Goal: Information Seeking & Learning: Find specific fact

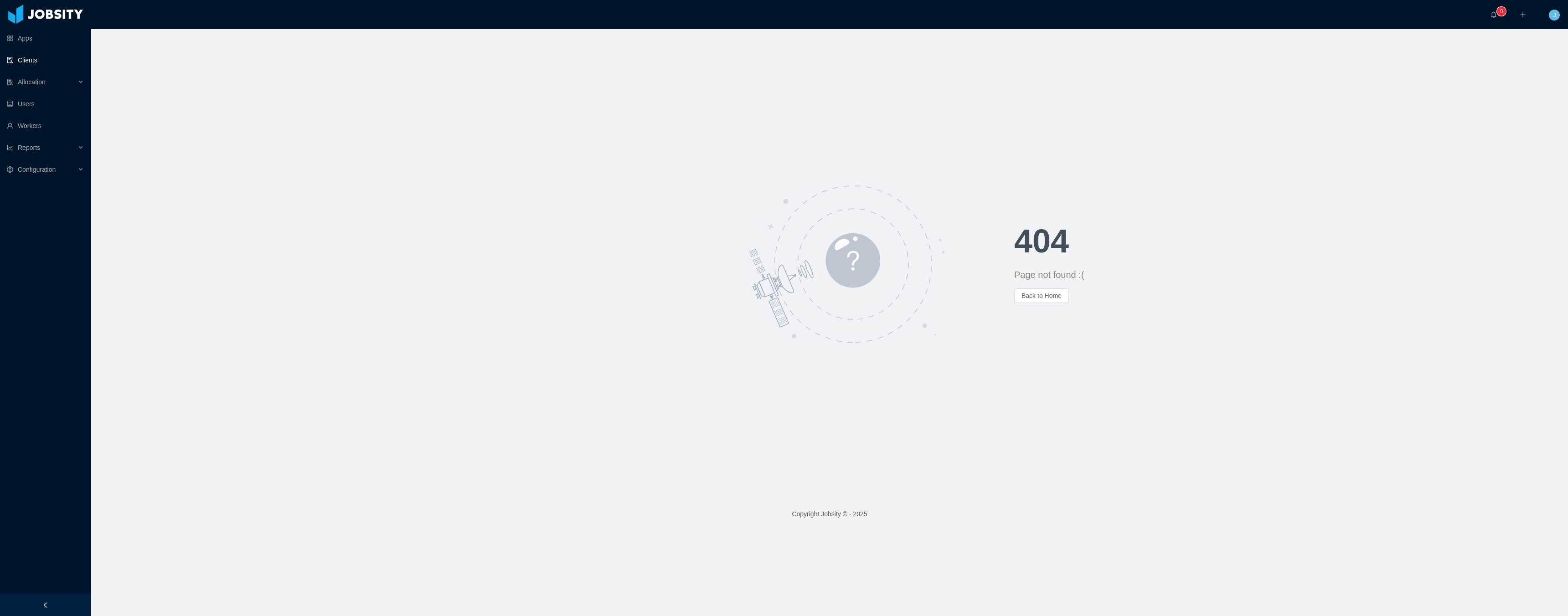
click at [37, 62] on link "Clients" at bounding box center [45, 60] width 77 height 18
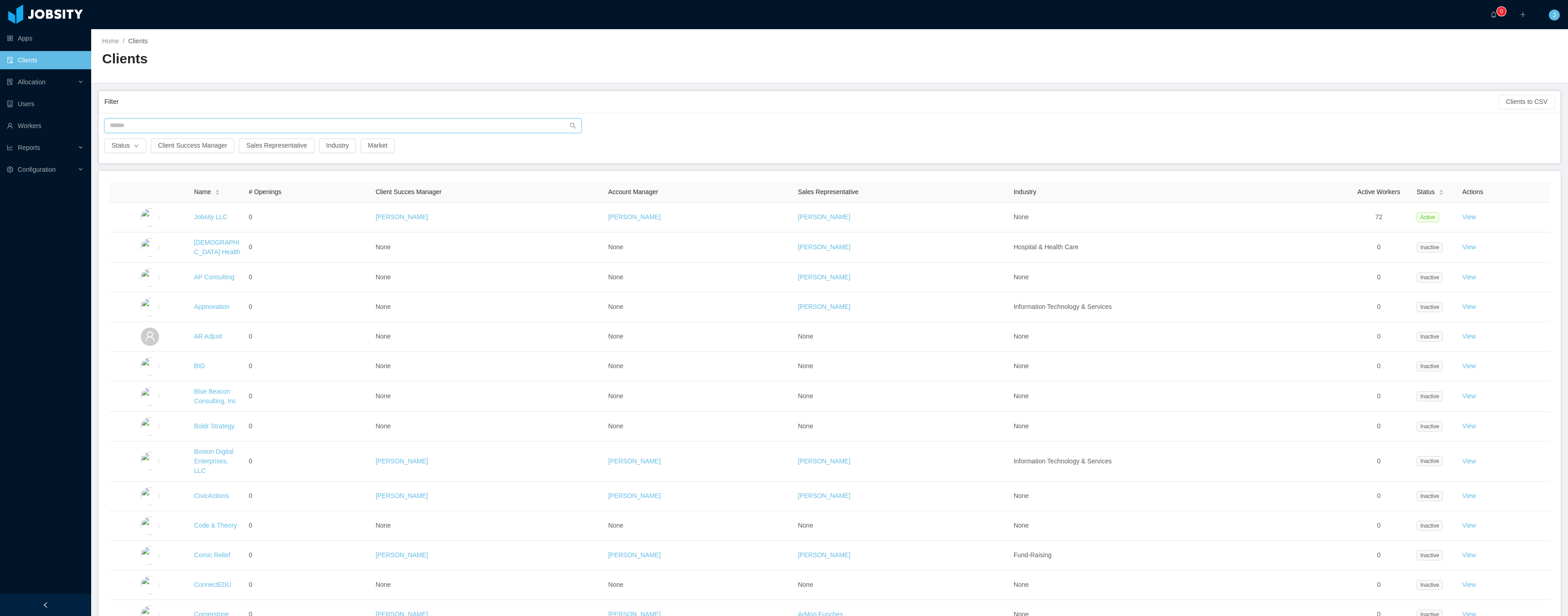
click at [155, 130] on input "text" at bounding box center [343, 126] width 477 height 15
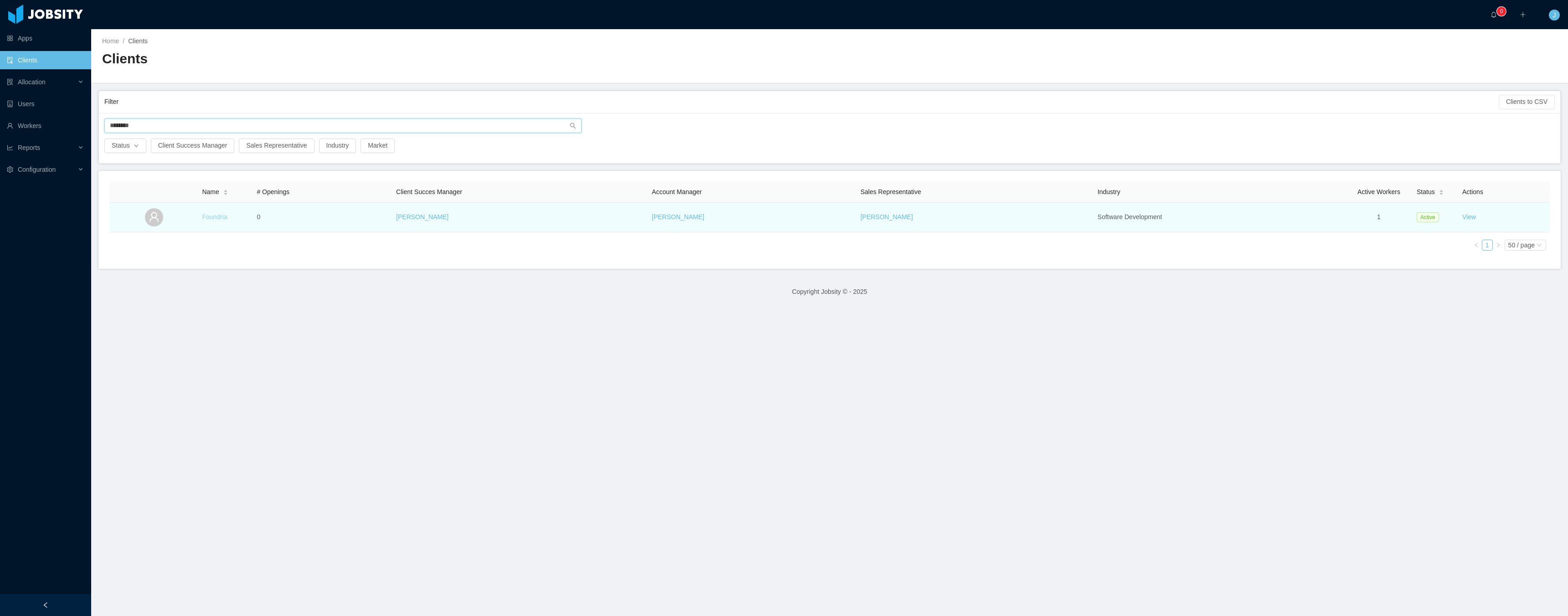
type input "********"
click at [209, 214] on link "Foundria" at bounding box center [214, 217] width 25 height 7
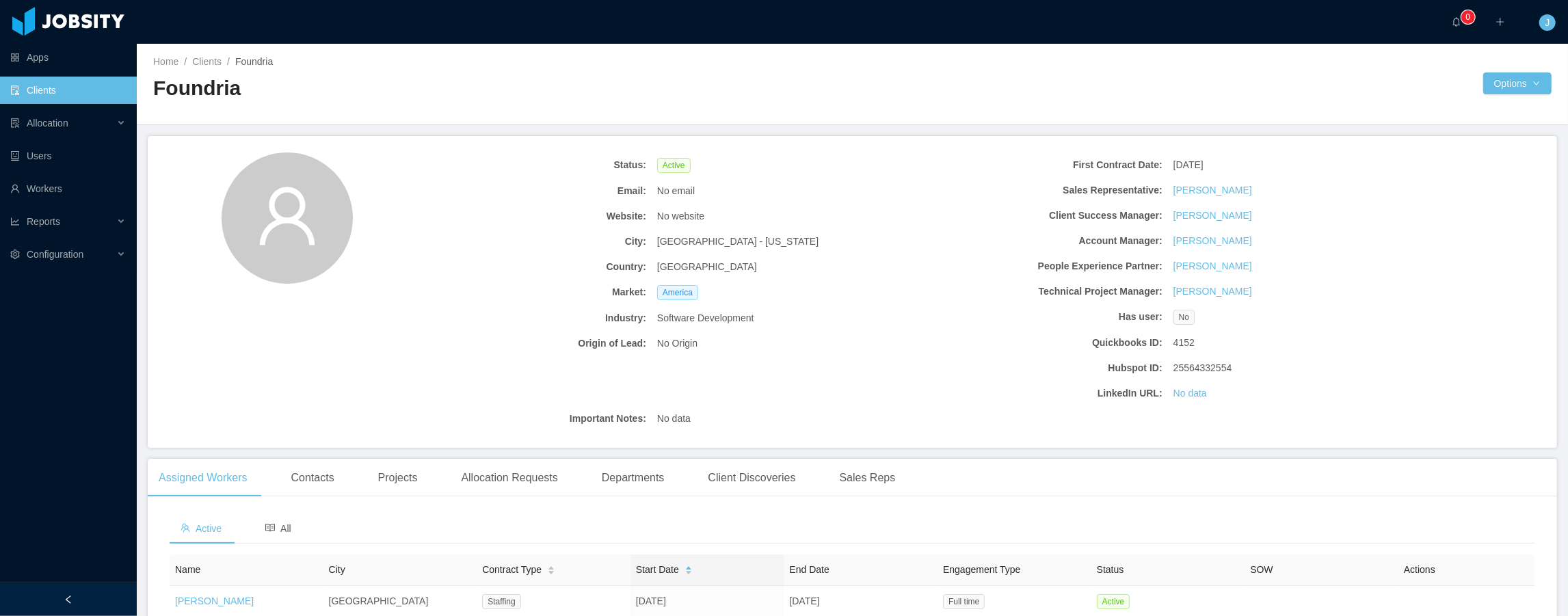
click at [67, 97] on link "Clients" at bounding box center [68, 90] width 116 height 27
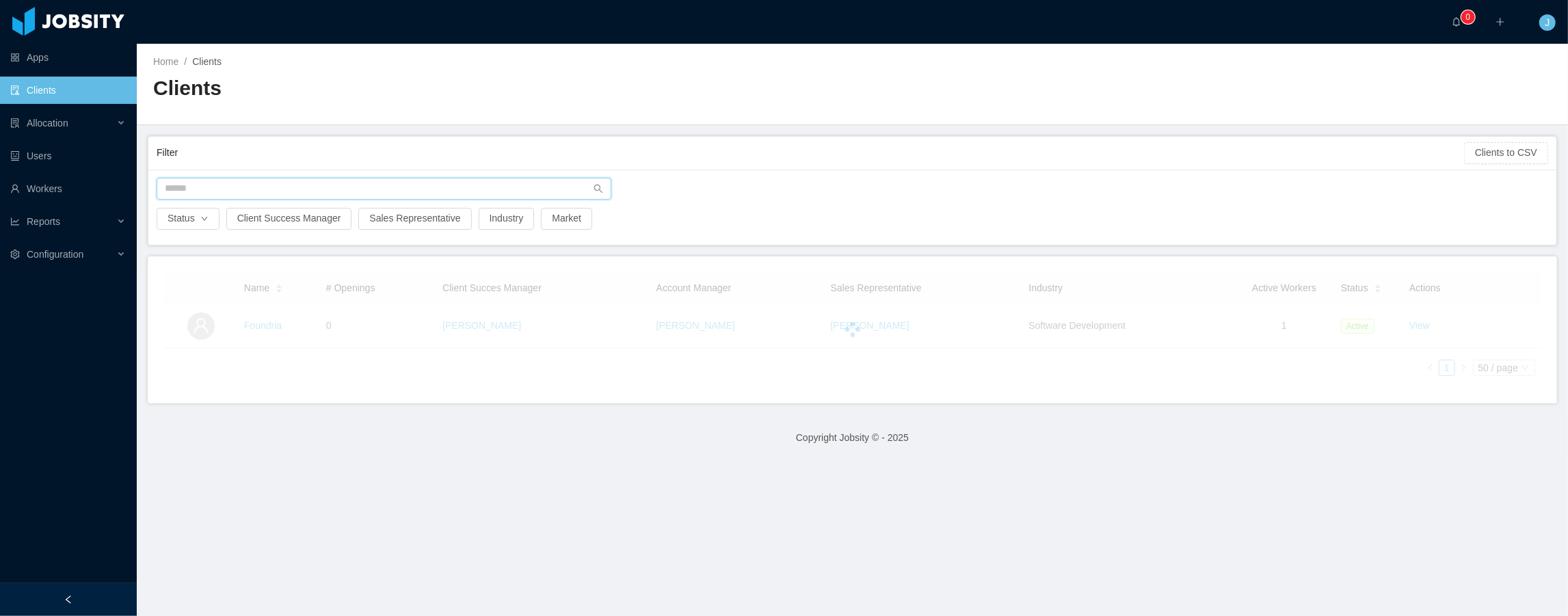
click at [221, 190] on input "text" at bounding box center [384, 189] width 455 height 22
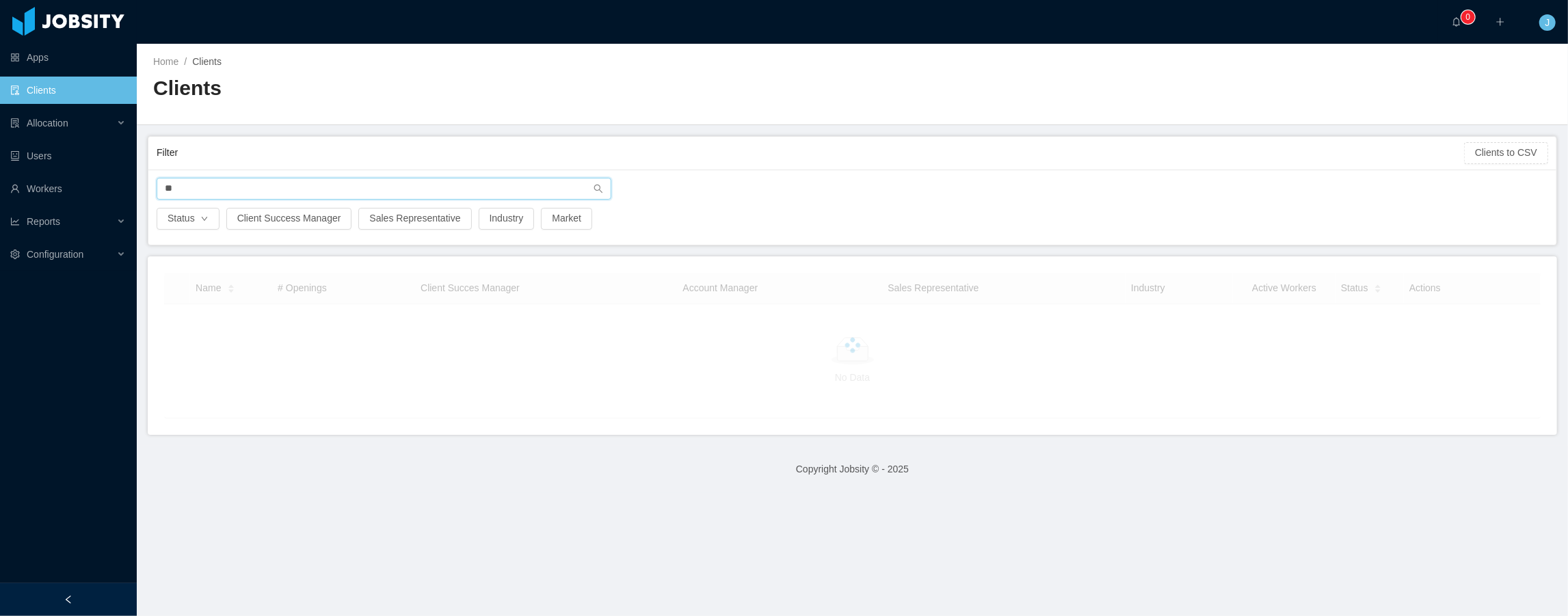
type input "*"
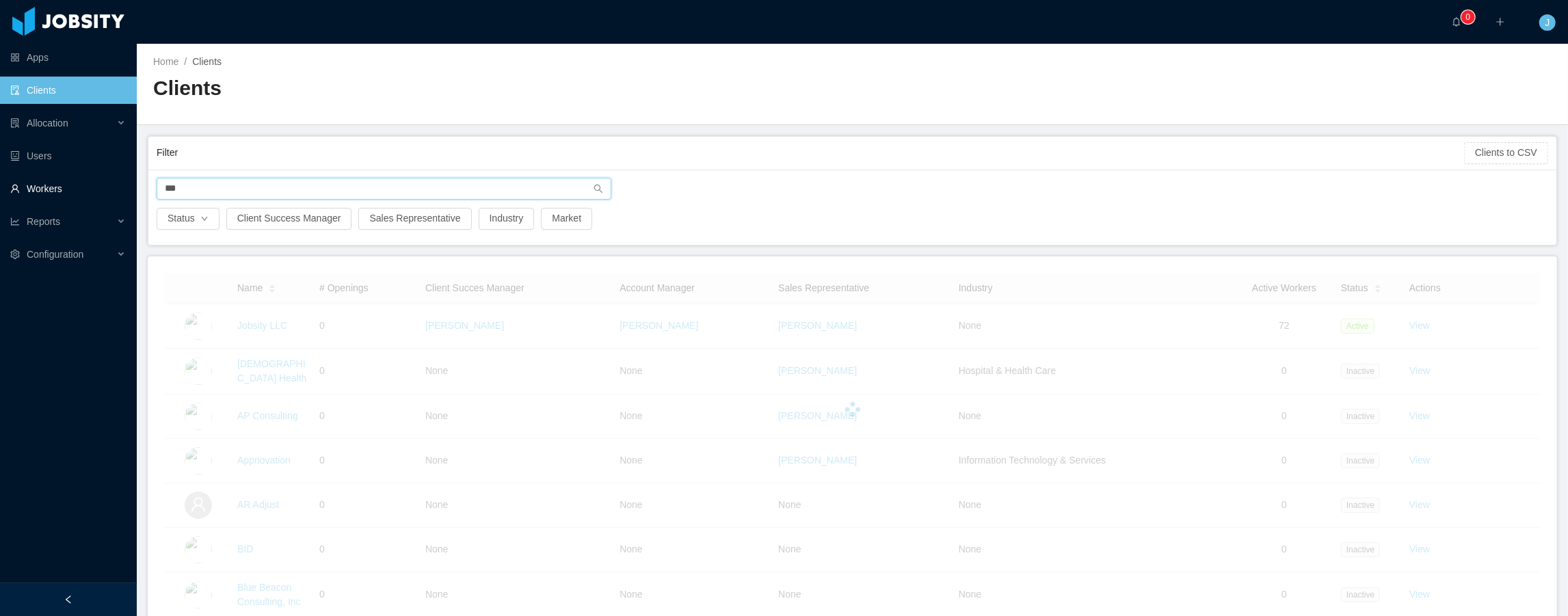
type input "***"
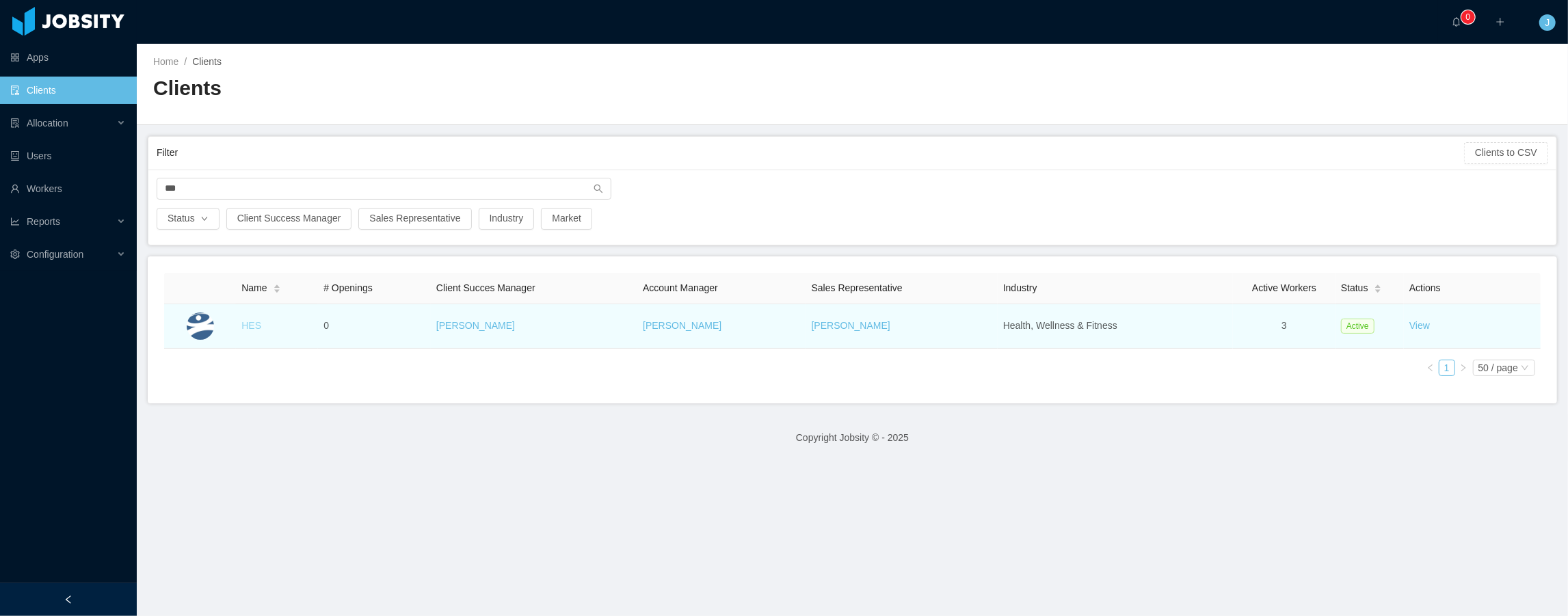
click at [246, 322] on link "HES" at bounding box center [251, 325] width 20 height 11
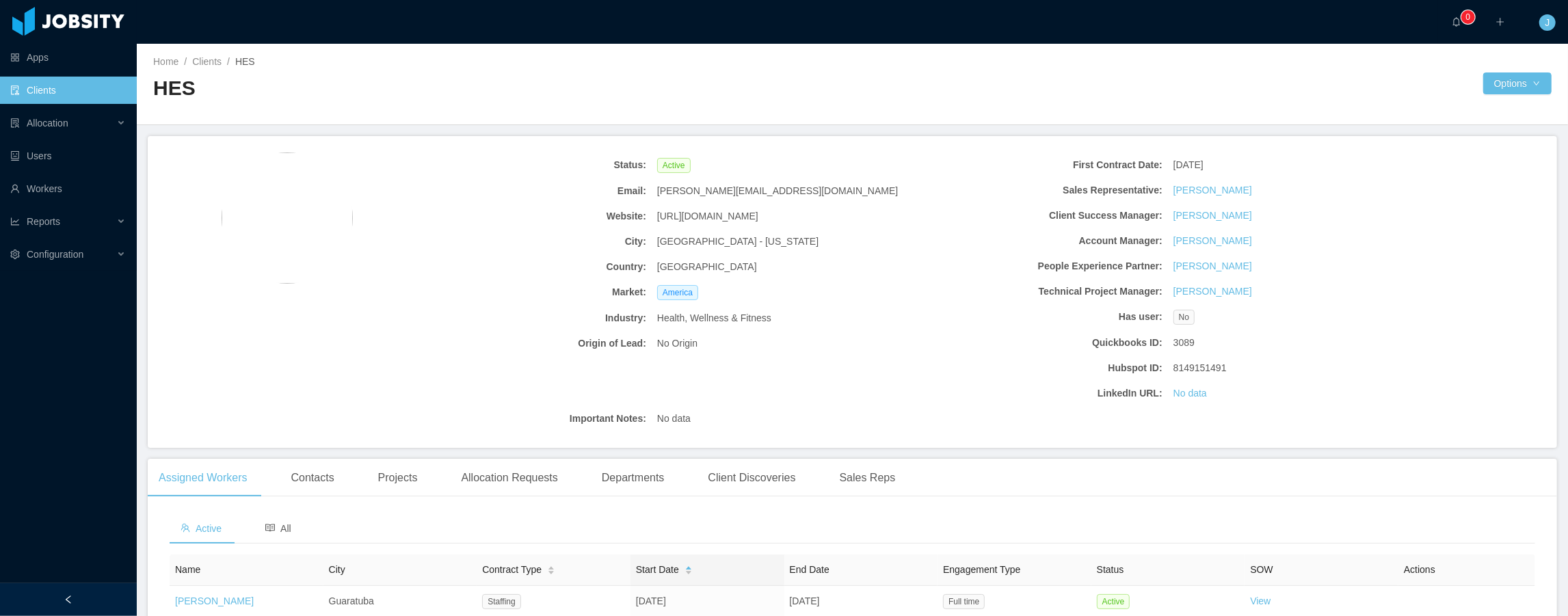
click at [98, 101] on link "Clients" at bounding box center [68, 90] width 116 height 27
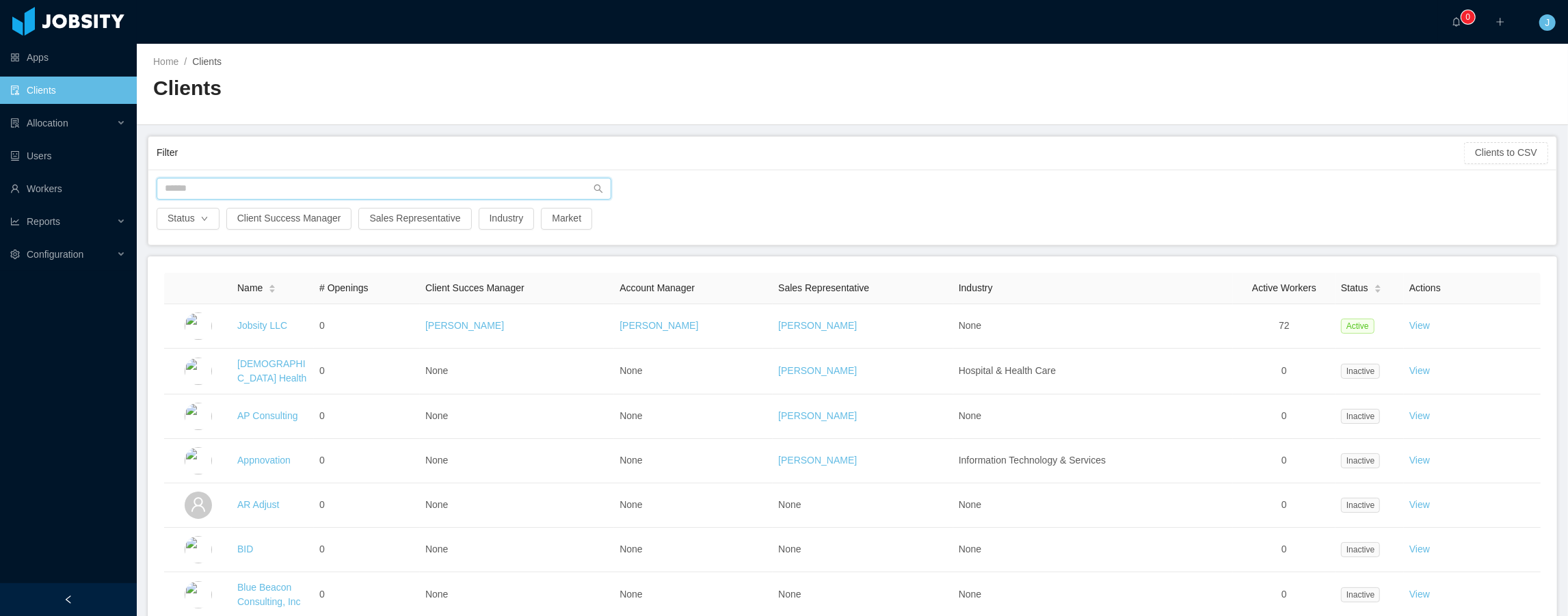
click at [178, 191] on input "text" at bounding box center [384, 189] width 455 height 22
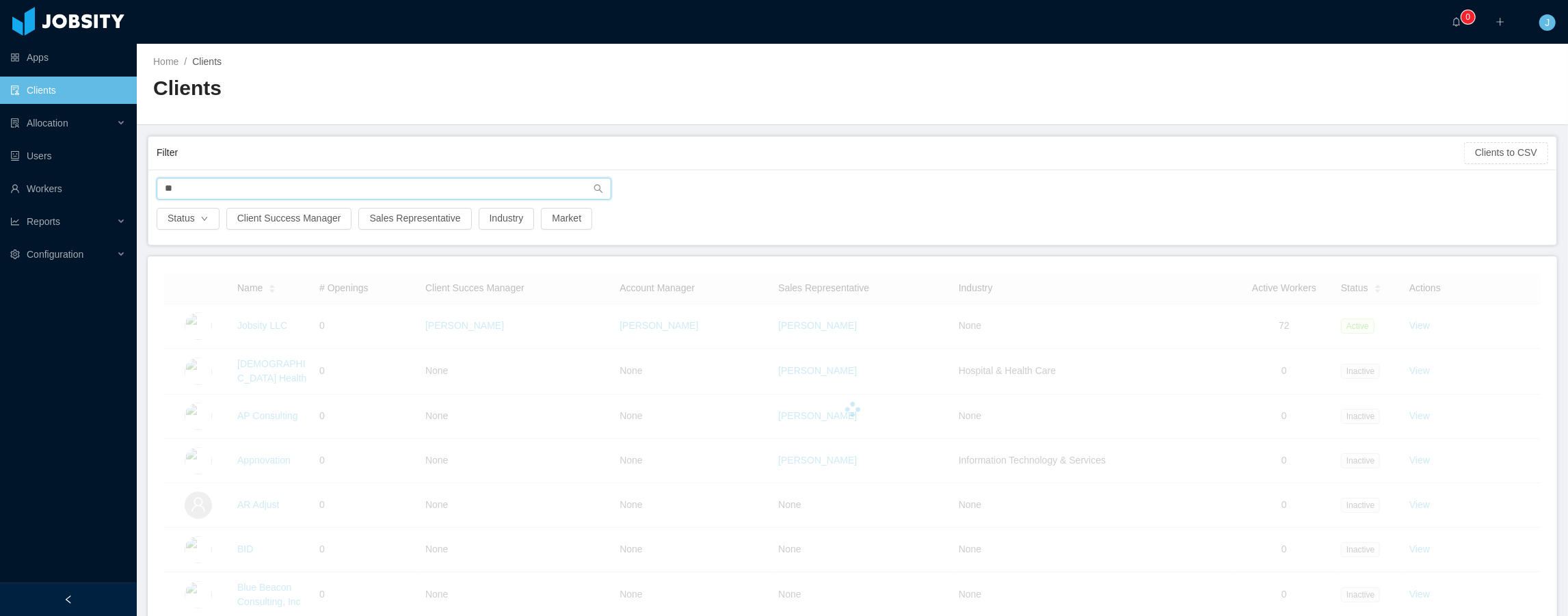
type input "*"
type input "**********"
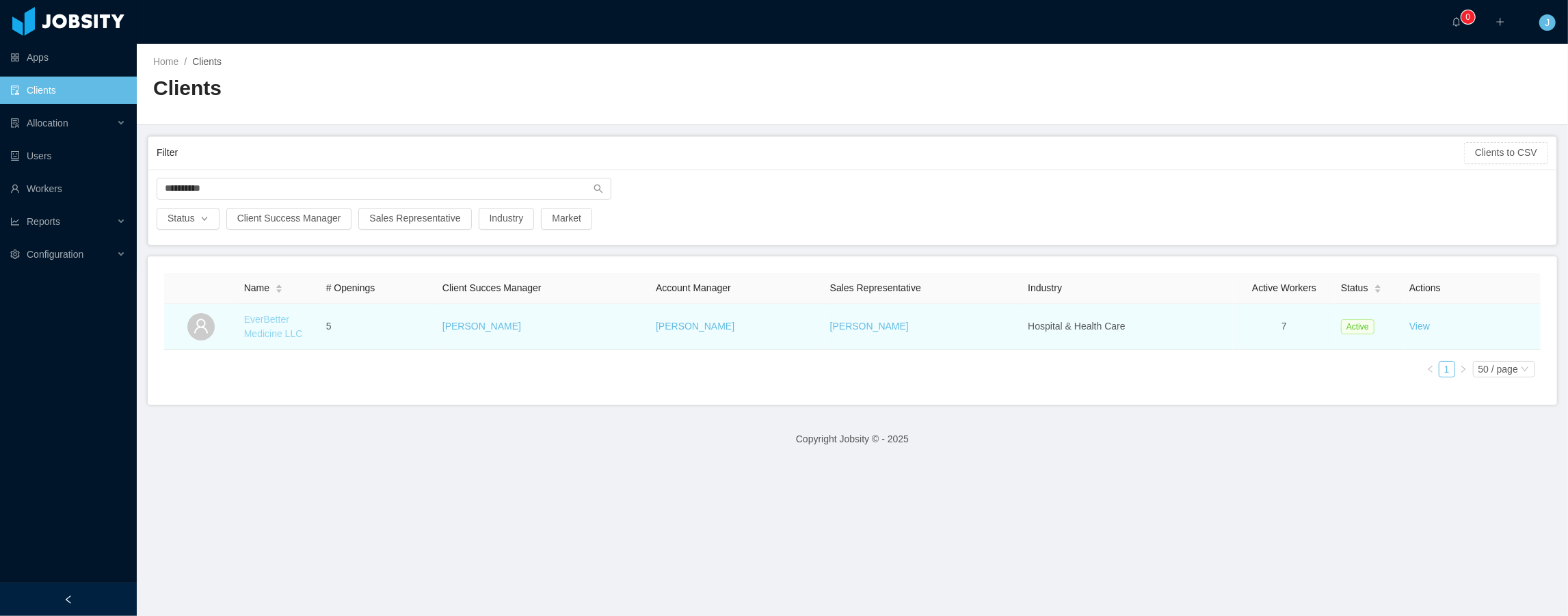
click at [252, 322] on link "EverBetter Medicine LLC" at bounding box center [273, 327] width 58 height 26
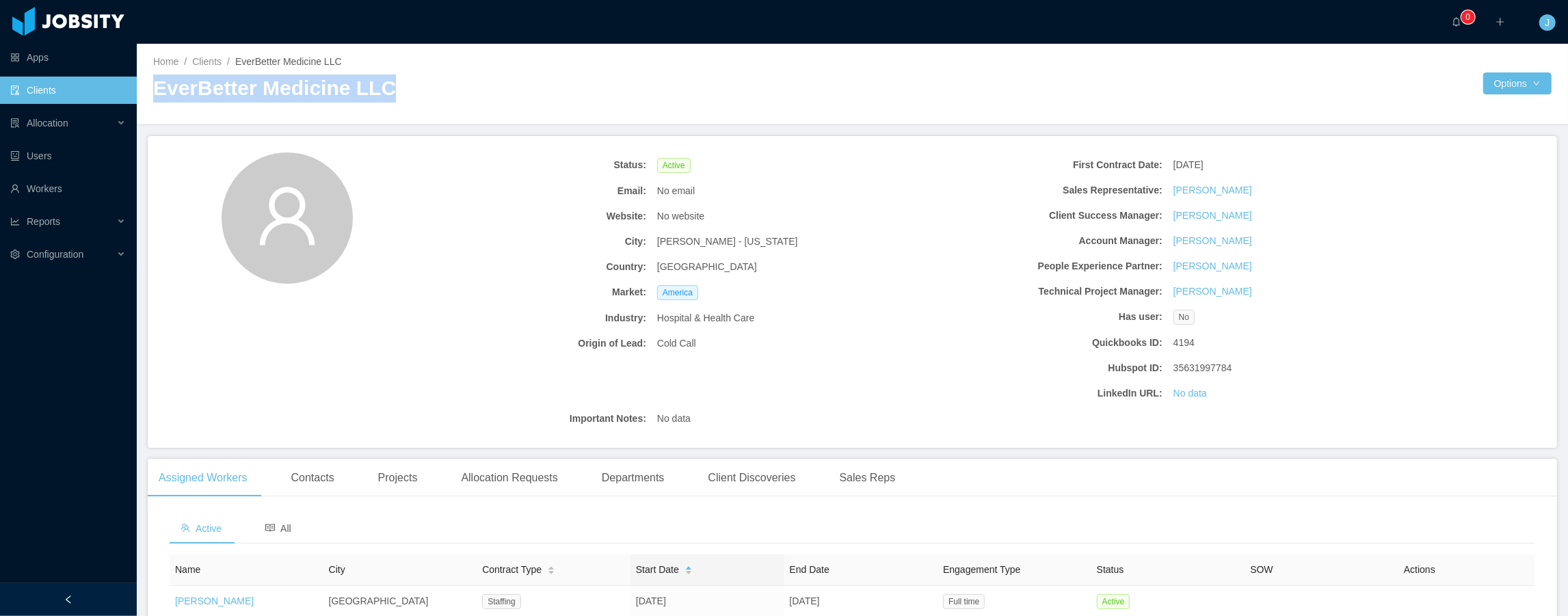
drag, startPoint x: 404, startPoint y: 88, endPoint x: 148, endPoint y: 84, distance: 256.0
click at [148, 84] on div "Home / Clients / EverBetter Medicine LLC / EverBetter Medicine LLC Options" at bounding box center [852, 84] width 1431 height 81
copy h2 "EverBetter Medicine LLC"
click at [84, 86] on link "Clients" at bounding box center [68, 90] width 116 height 27
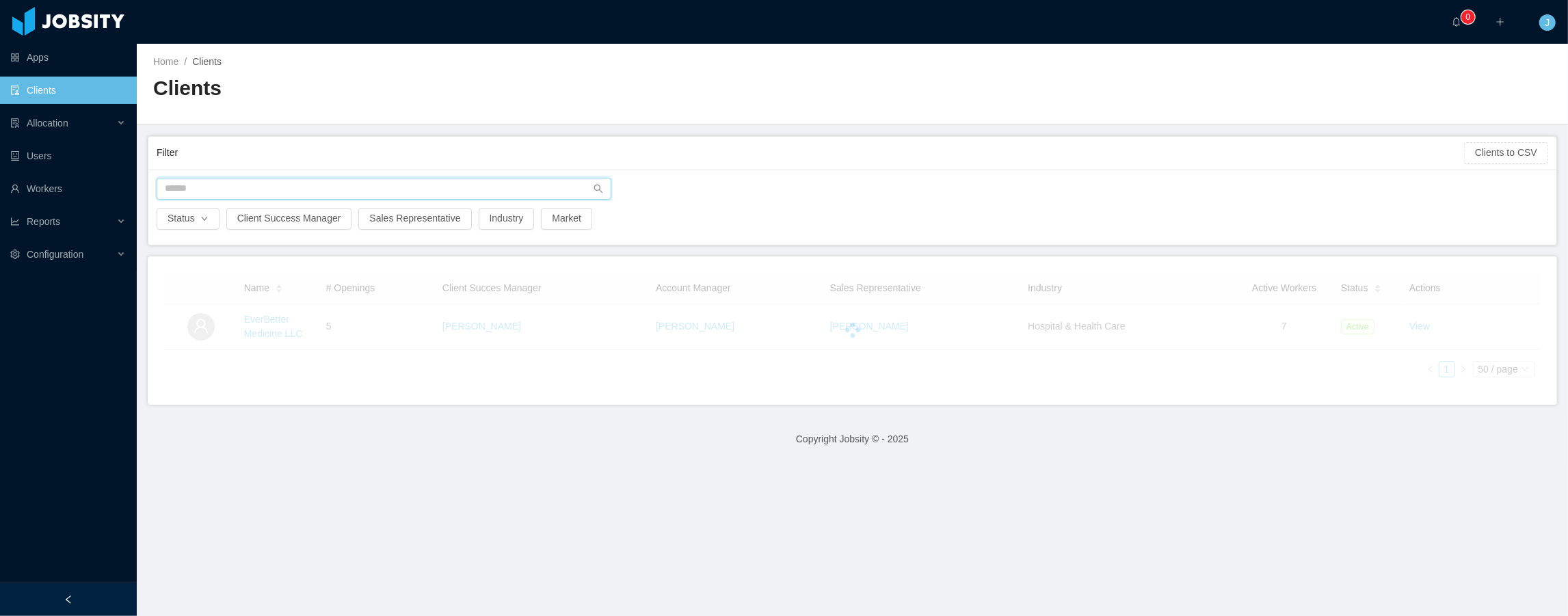
click at [242, 190] on input "text" at bounding box center [384, 189] width 455 height 22
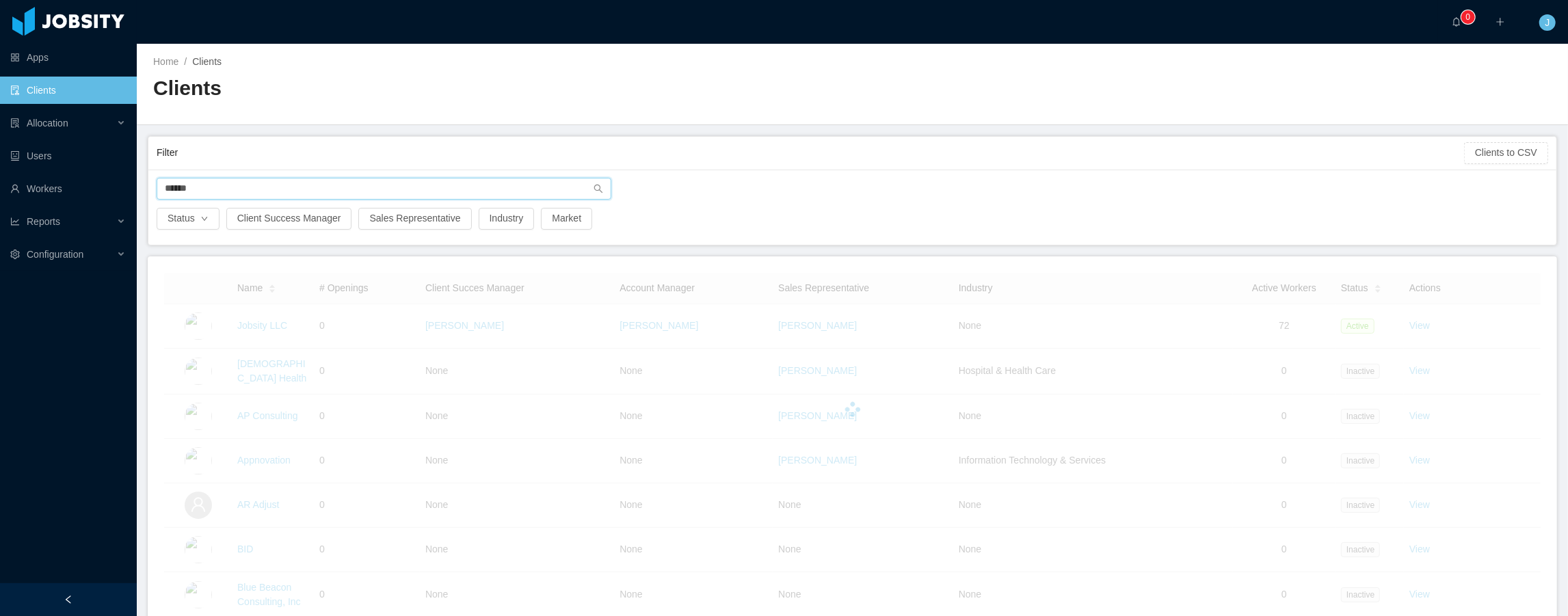
type input "******"
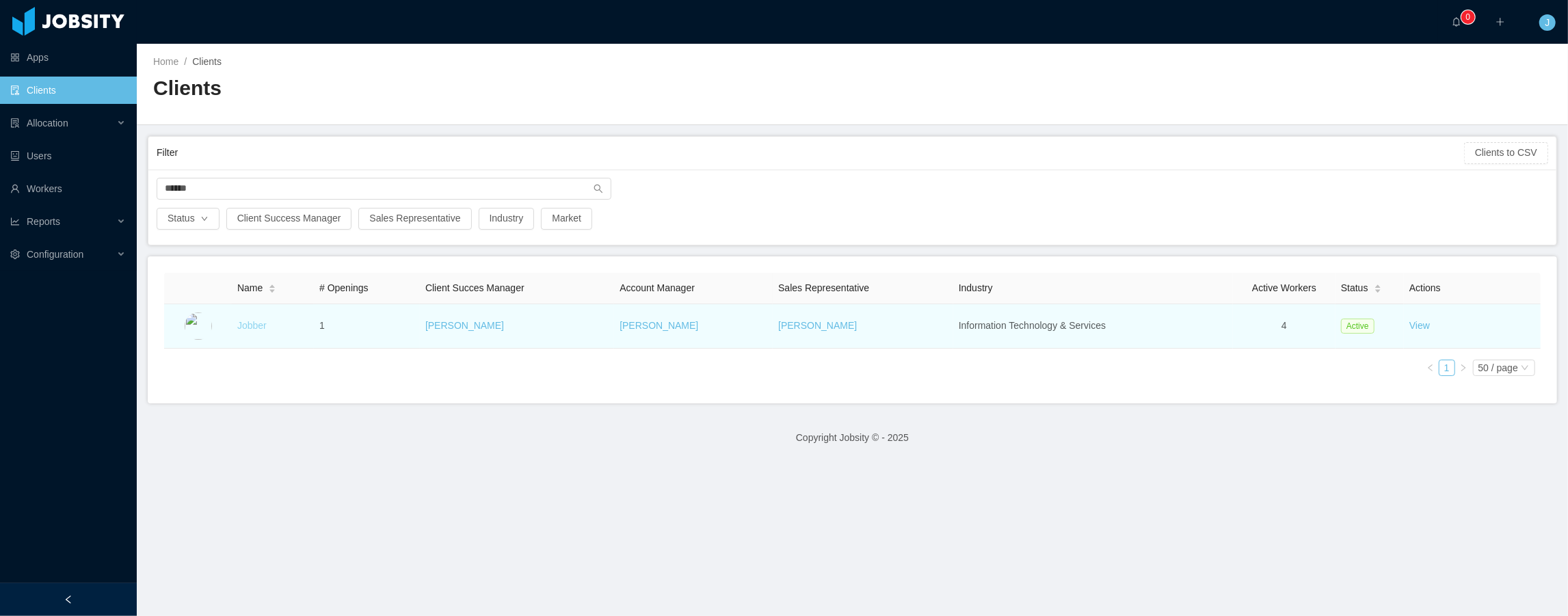
click at [250, 322] on link "Jobber" at bounding box center [252, 325] width 29 height 11
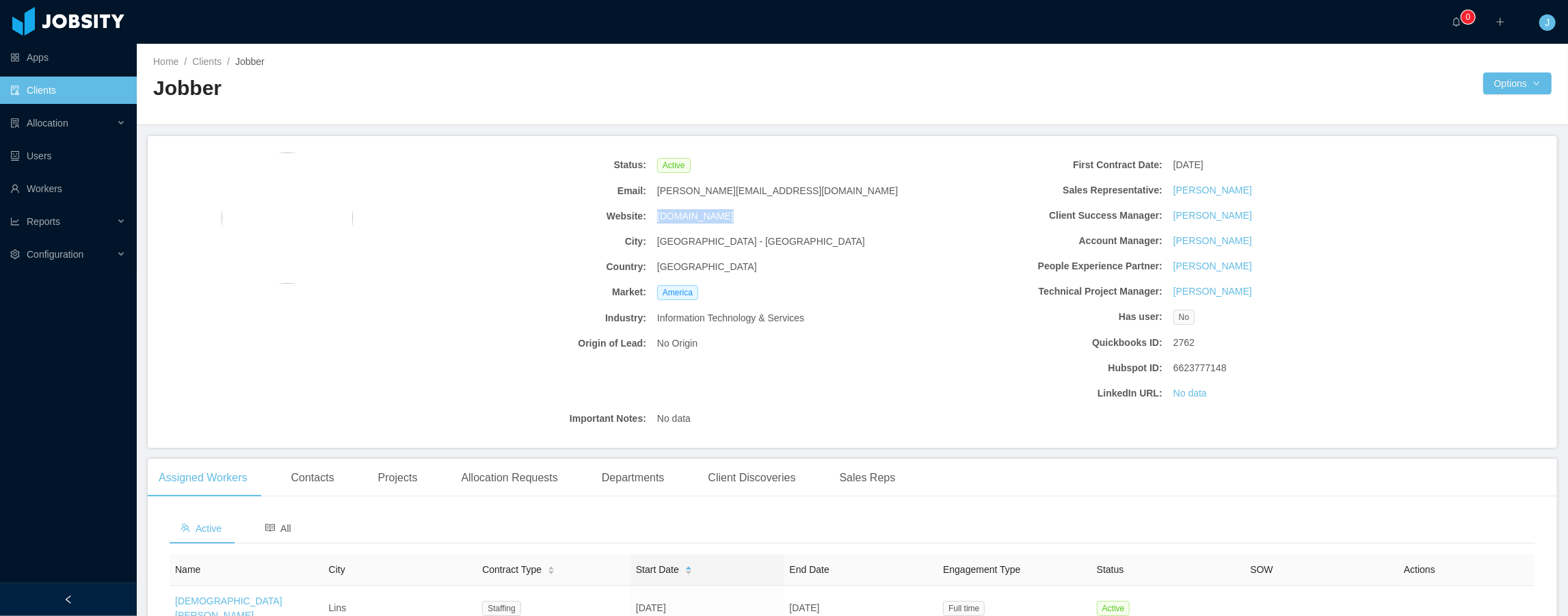
drag, startPoint x: 732, startPoint y: 216, endPoint x: 651, endPoint y: 216, distance: 81.0
click at [652, 216] on div "[DOMAIN_NAME]" at bounding box center [781, 216] width 258 height 26
copy div "[DOMAIN_NAME]"
click at [66, 96] on link "Clients" at bounding box center [68, 90] width 116 height 27
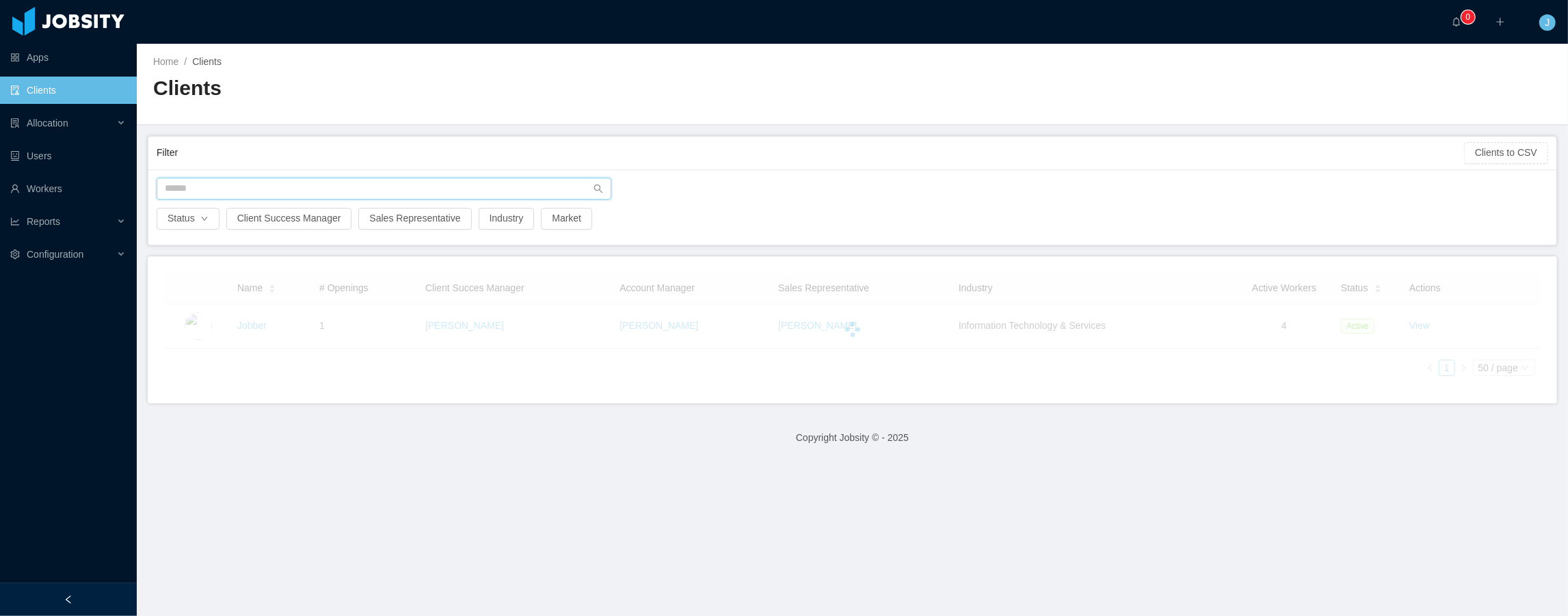
click at [213, 187] on input "text" at bounding box center [384, 189] width 455 height 22
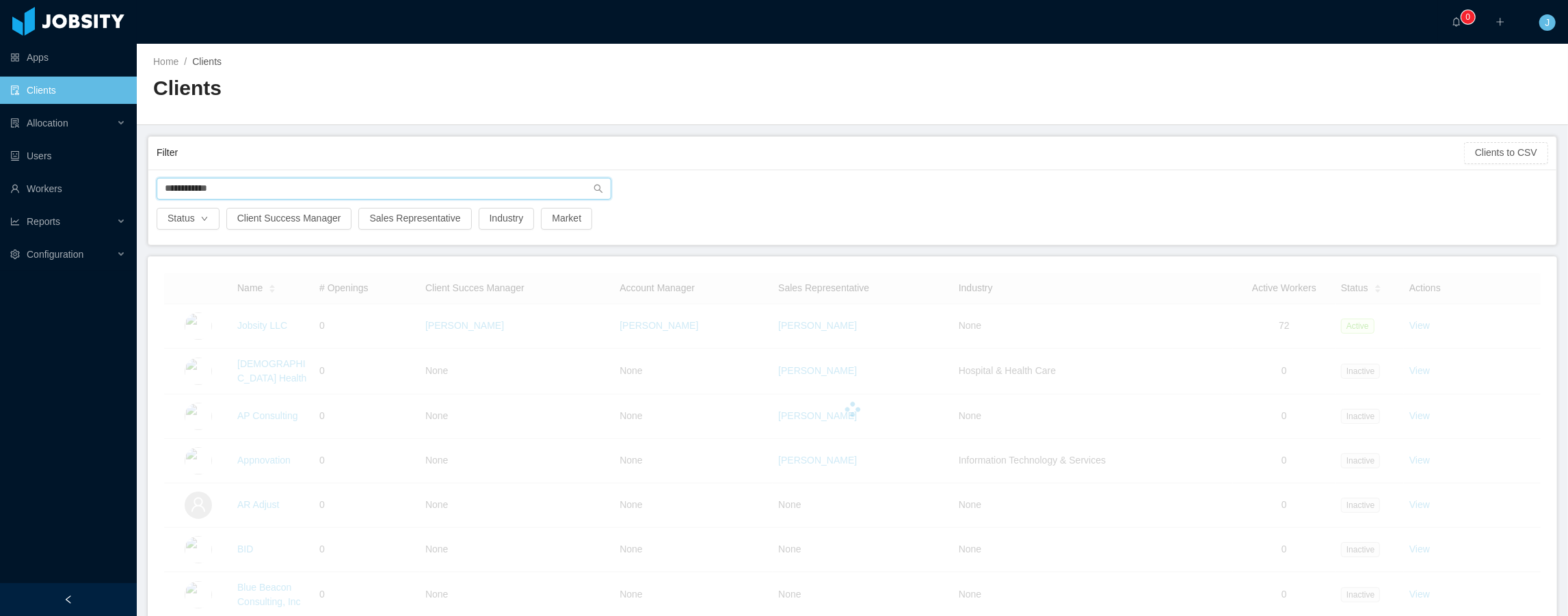
type input "**********"
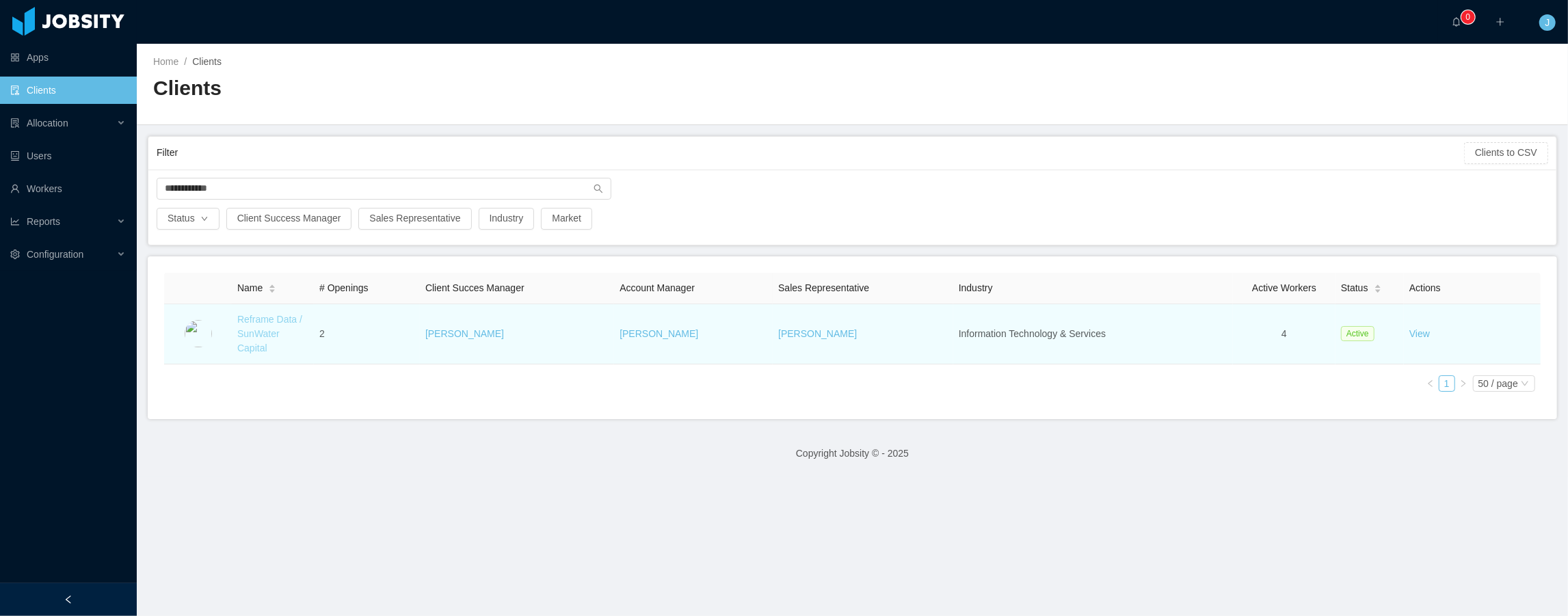
click at [249, 321] on link "Reframe Data / SunWater Capital" at bounding box center [269, 333] width 65 height 39
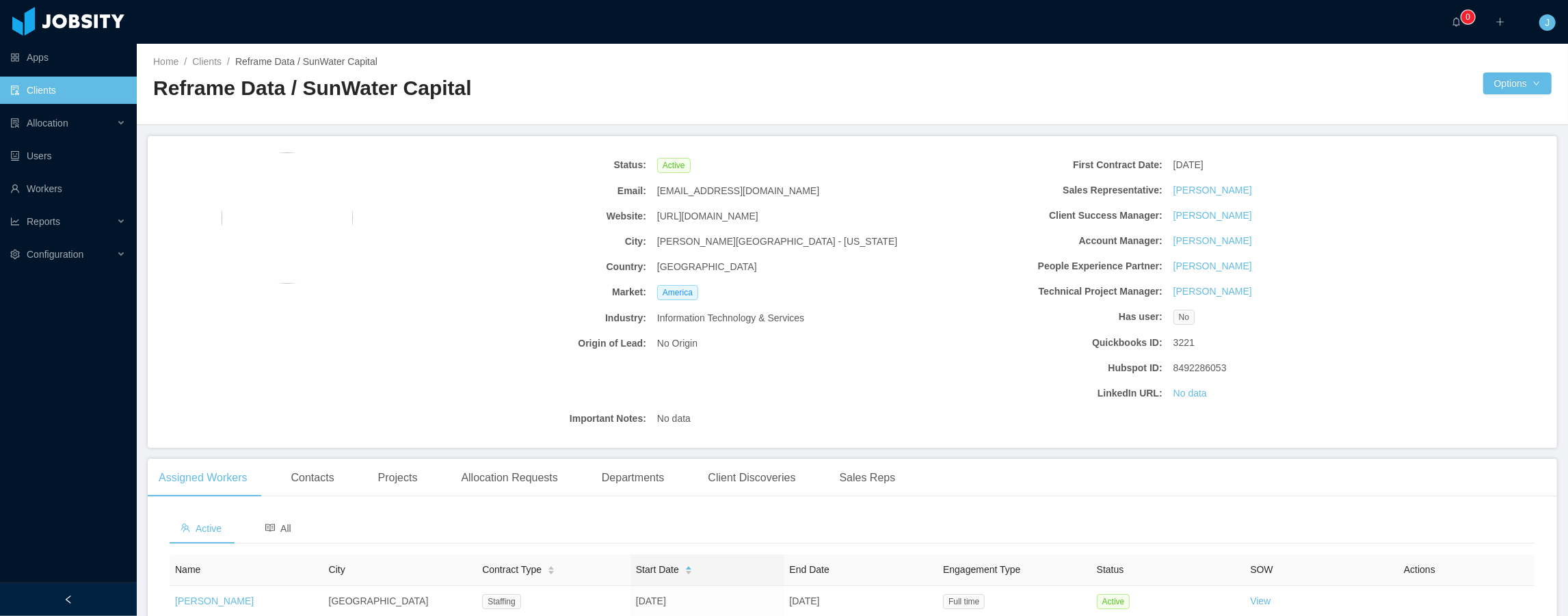
click at [813, 208] on div "[URL][DOMAIN_NAME]" at bounding box center [781, 216] width 258 height 26
drag, startPoint x: 811, startPoint y: 215, endPoint x: 652, endPoint y: 216, distance: 159.0
click at [652, 216] on div "[URL][DOMAIN_NAME]" at bounding box center [781, 216] width 258 height 26
copy span "[URL][DOMAIN_NAME]"
click at [73, 88] on link "Clients" at bounding box center [68, 90] width 116 height 27
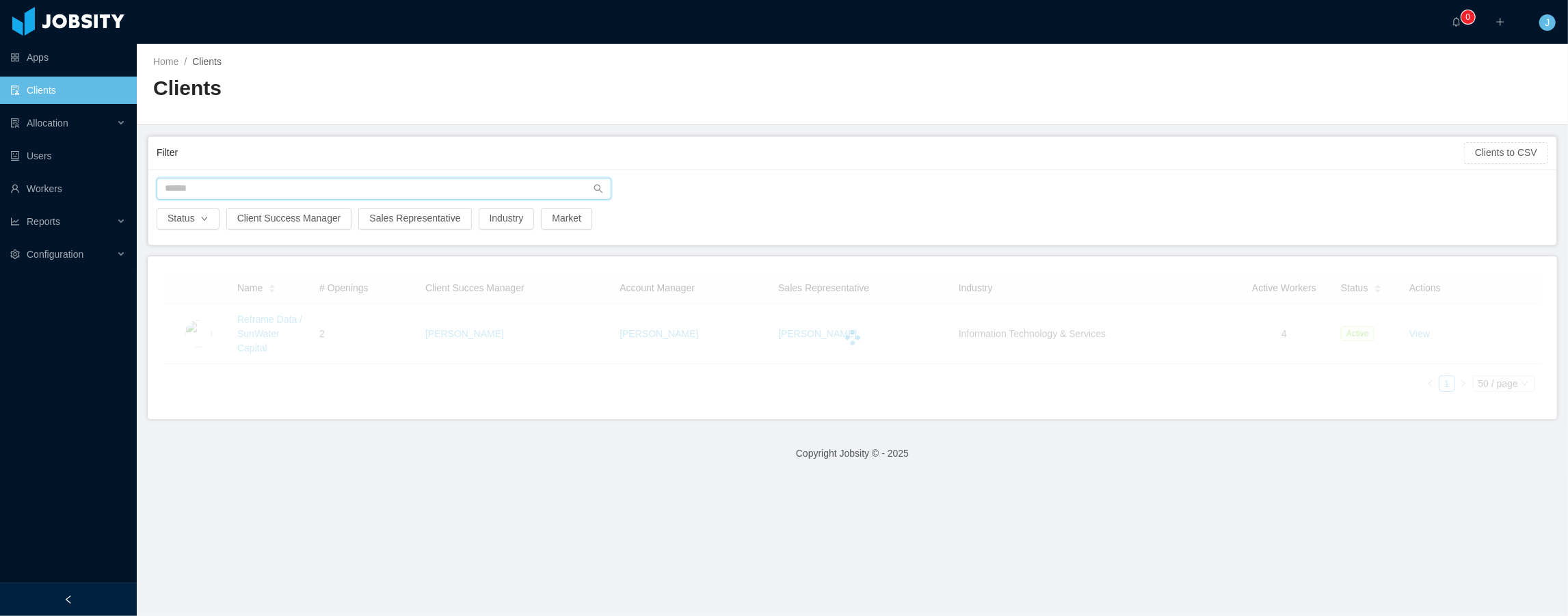
click at [197, 189] on input "text" at bounding box center [384, 189] width 455 height 22
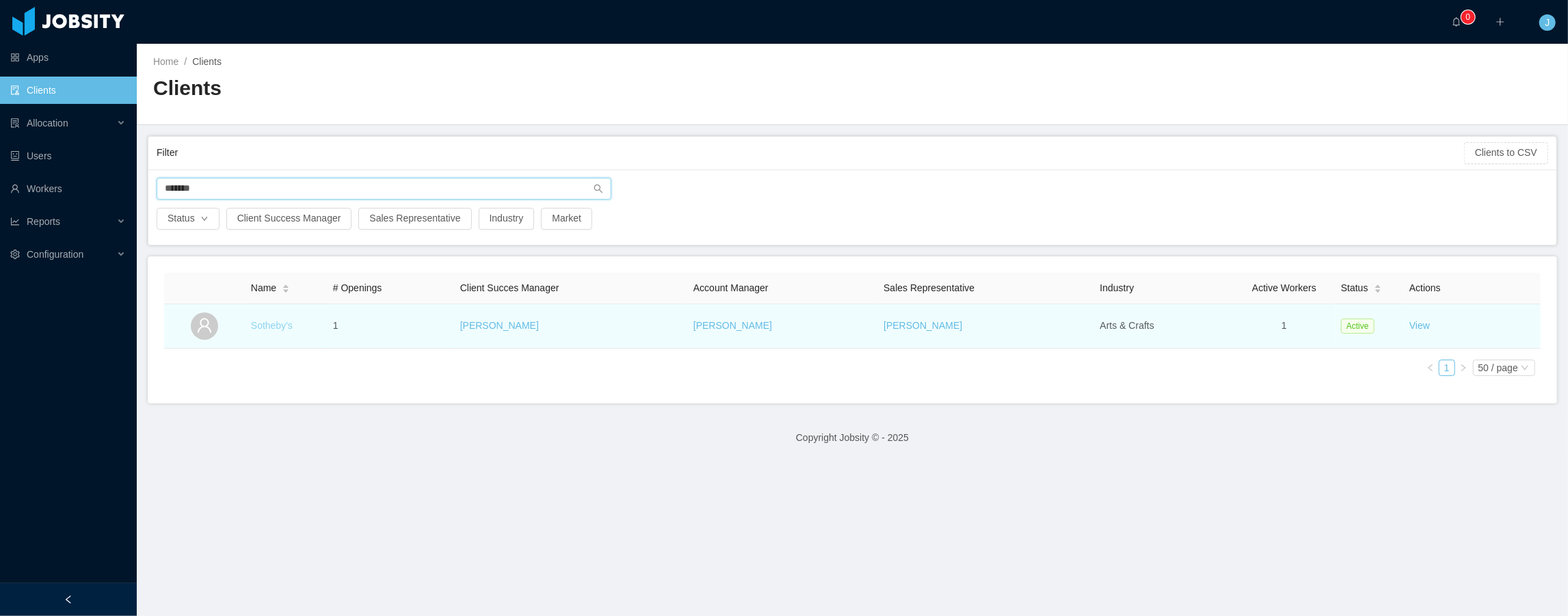
type input "*******"
click at [265, 322] on link "Sotheby's" at bounding box center [272, 325] width 42 height 11
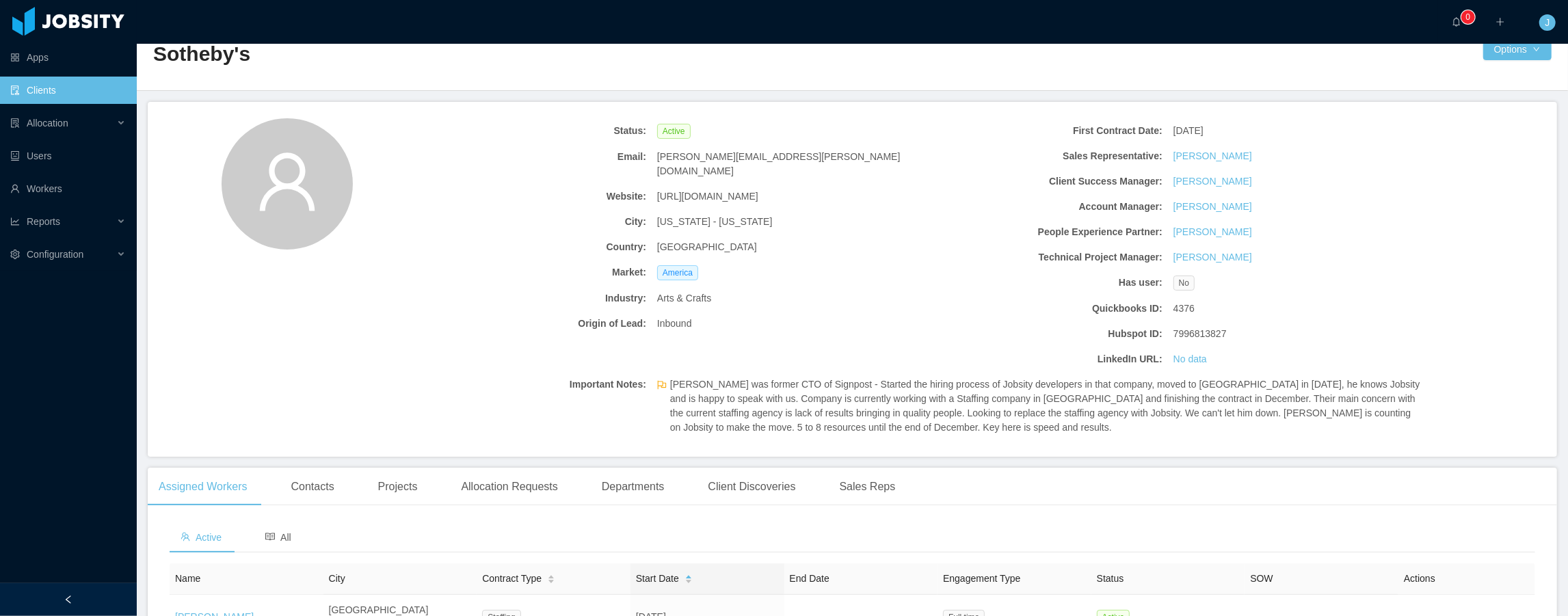
scroll to position [37, 0]
click at [736, 381] on span "[PERSON_NAME] was former CTO of Signpost - Started the hiring process of Jobsit…" at bounding box center [1045, 402] width 750 height 57
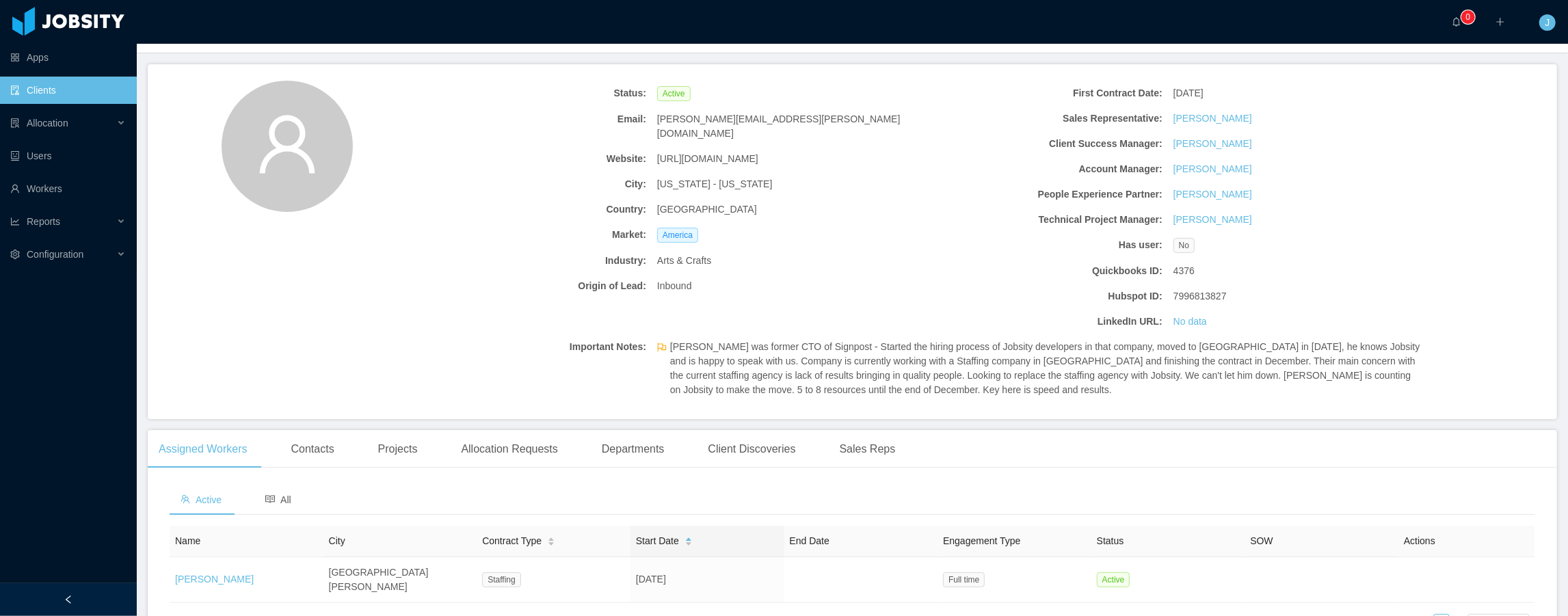
scroll to position [57, 0]
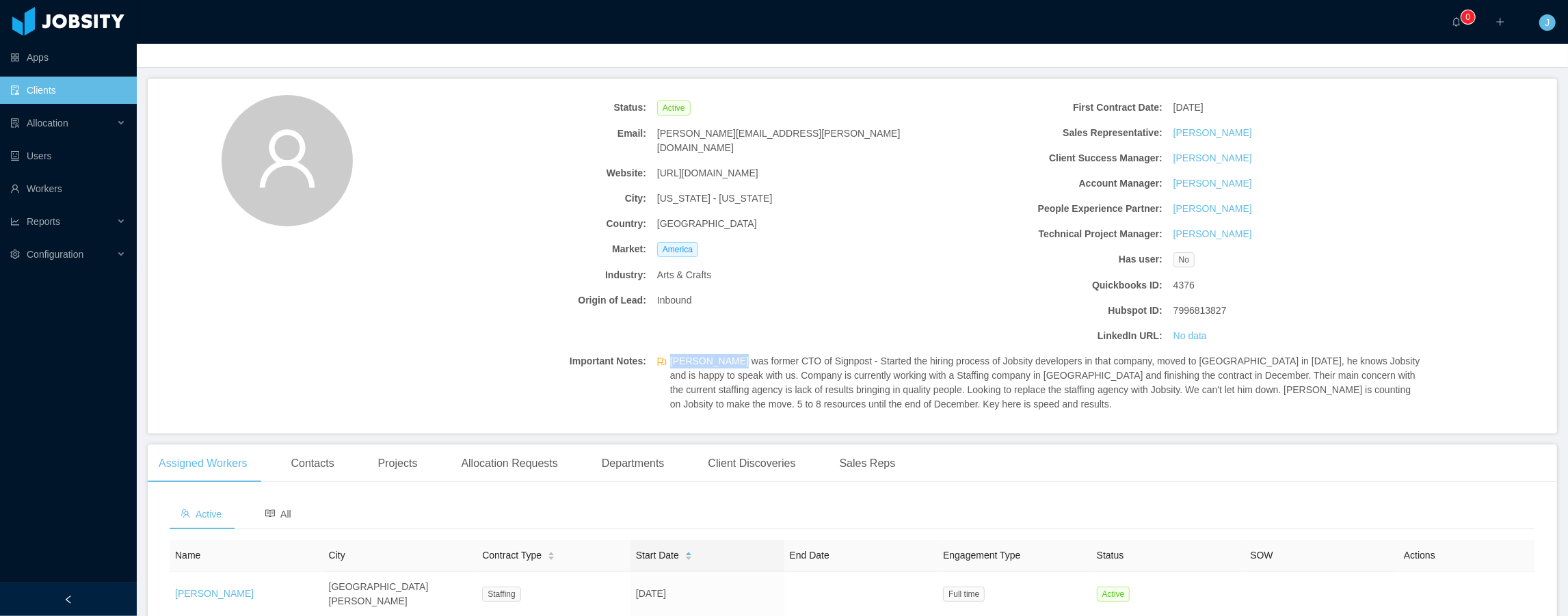
drag, startPoint x: 738, startPoint y: 358, endPoint x: 667, endPoint y: 362, distance: 71.1
click at [667, 362] on div "[PERSON_NAME] was former CTO of Signpost - Started the hiring process of Jobsit…" at bounding box center [1039, 382] width 774 height 68
copy span "[PERSON_NAME]"
click at [42, 105] on ul "Apps Clients Allocation Users Workers Reports Configuration" at bounding box center [68, 156] width 137 height 230
click at [42, 89] on link "Clients" at bounding box center [68, 90] width 116 height 27
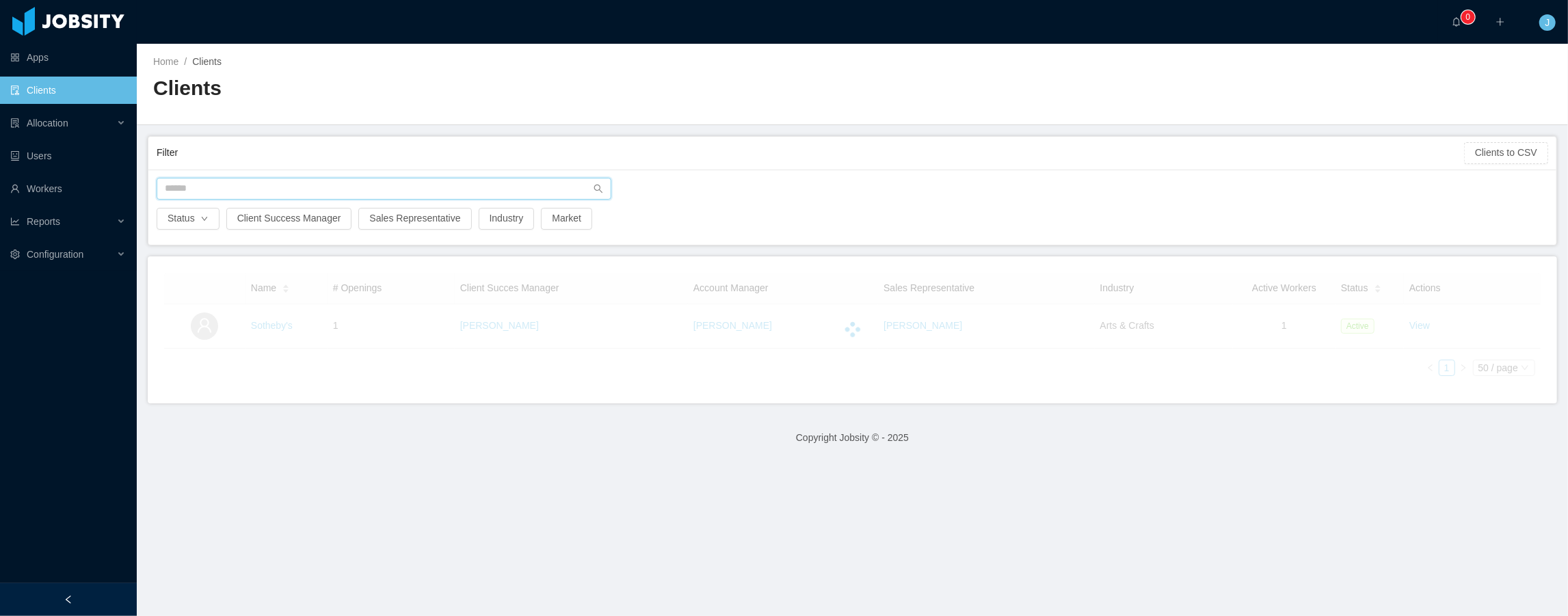
click at [216, 187] on input "text" at bounding box center [384, 189] width 455 height 22
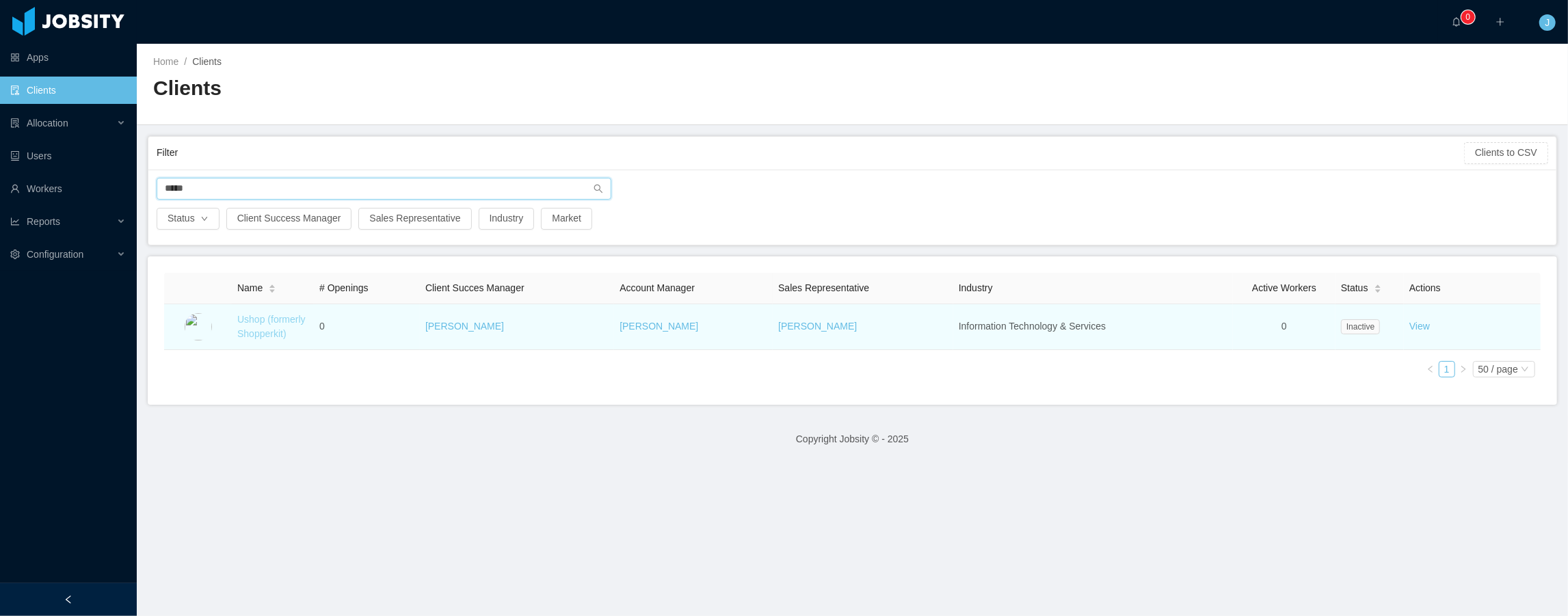
type input "*****"
click at [256, 330] on link "Ushop (formerly Shopperkit)" at bounding box center [271, 327] width 68 height 26
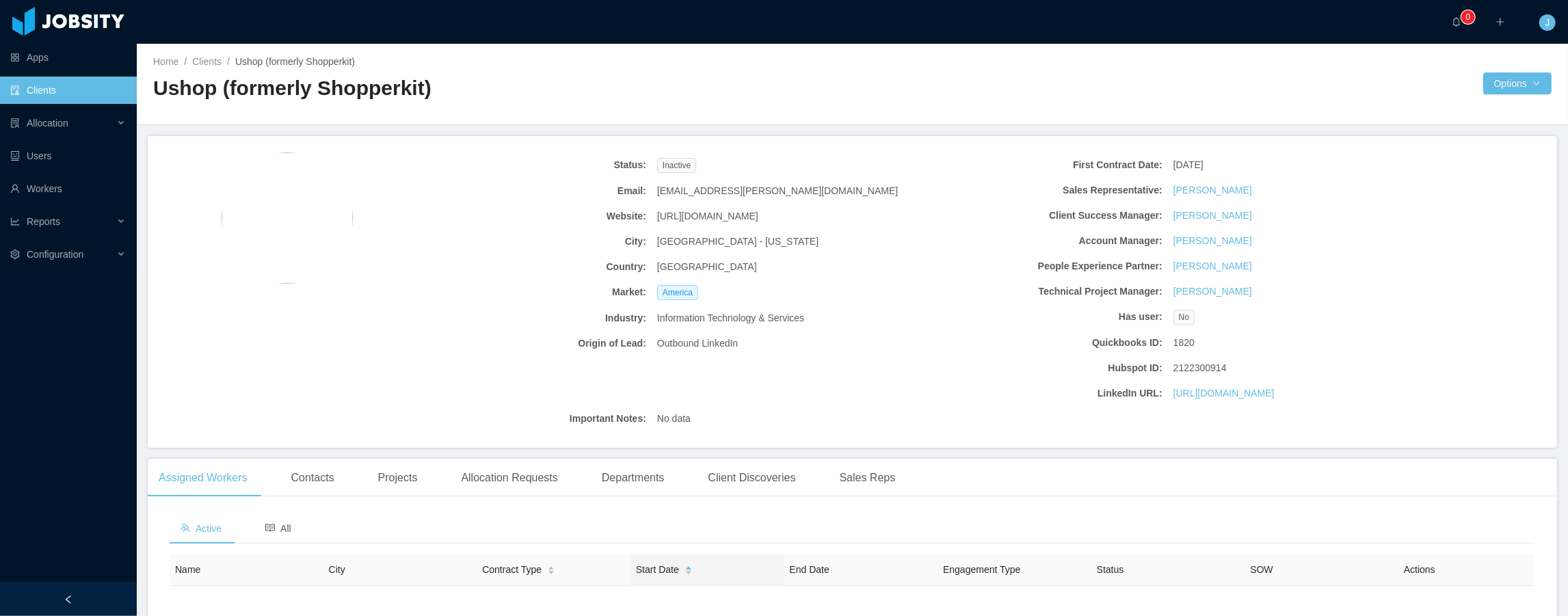
drag, startPoint x: 751, startPoint y: 209, endPoint x: 661, endPoint y: 208, distance: 90.0
click at [661, 208] on div "[URL][DOMAIN_NAME]" at bounding box center [781, 216] width 258 height 26
click at [649, 212] on div "Website:" at bounding box center [522, 216] width 258 height 26
drag, startPoint x: 764, startPoint y: 221, endPoint x: 658, endPoint y: 219, distance: 106.0
click at [658, 219] on div "[URL][DOMAIN_NAME]" at bounding box center [781, 216] width 258 height 26
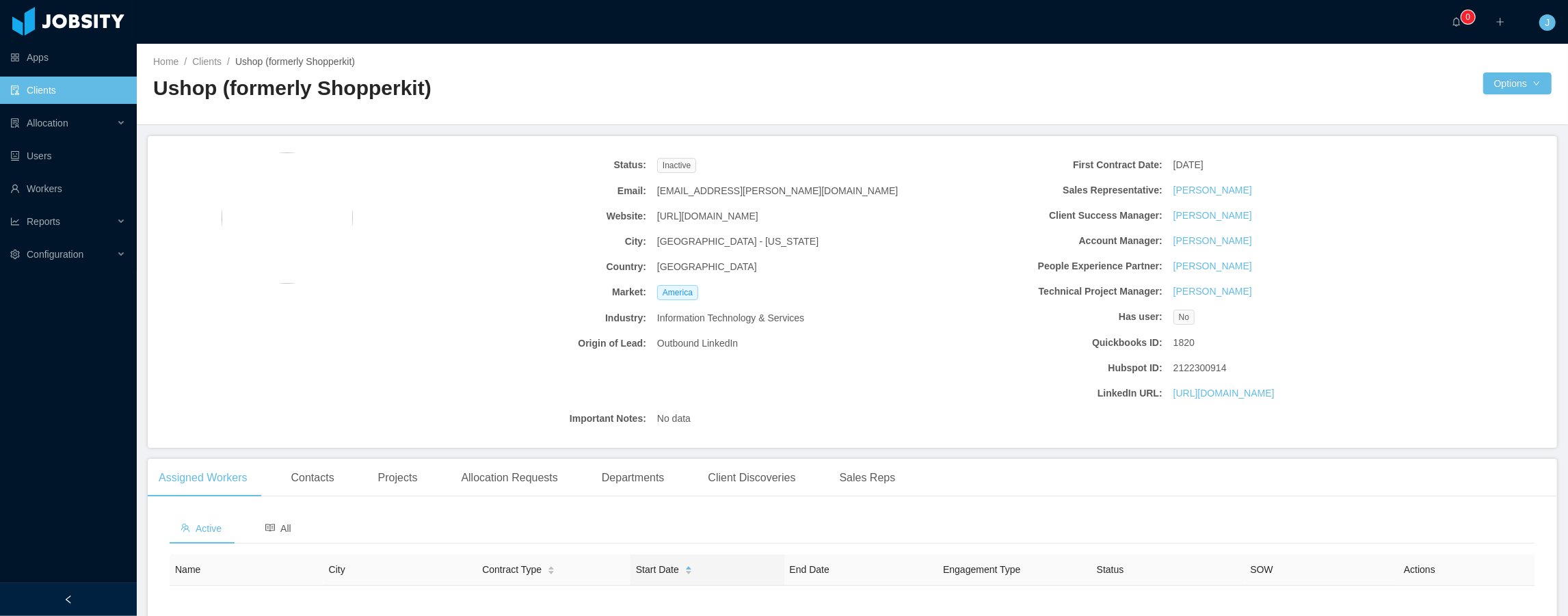
copy span "[URL][DOMAIN_NAME]"
click at [93, 85] on link "Clients" at bounding box center [68, 90] width 116 height 27
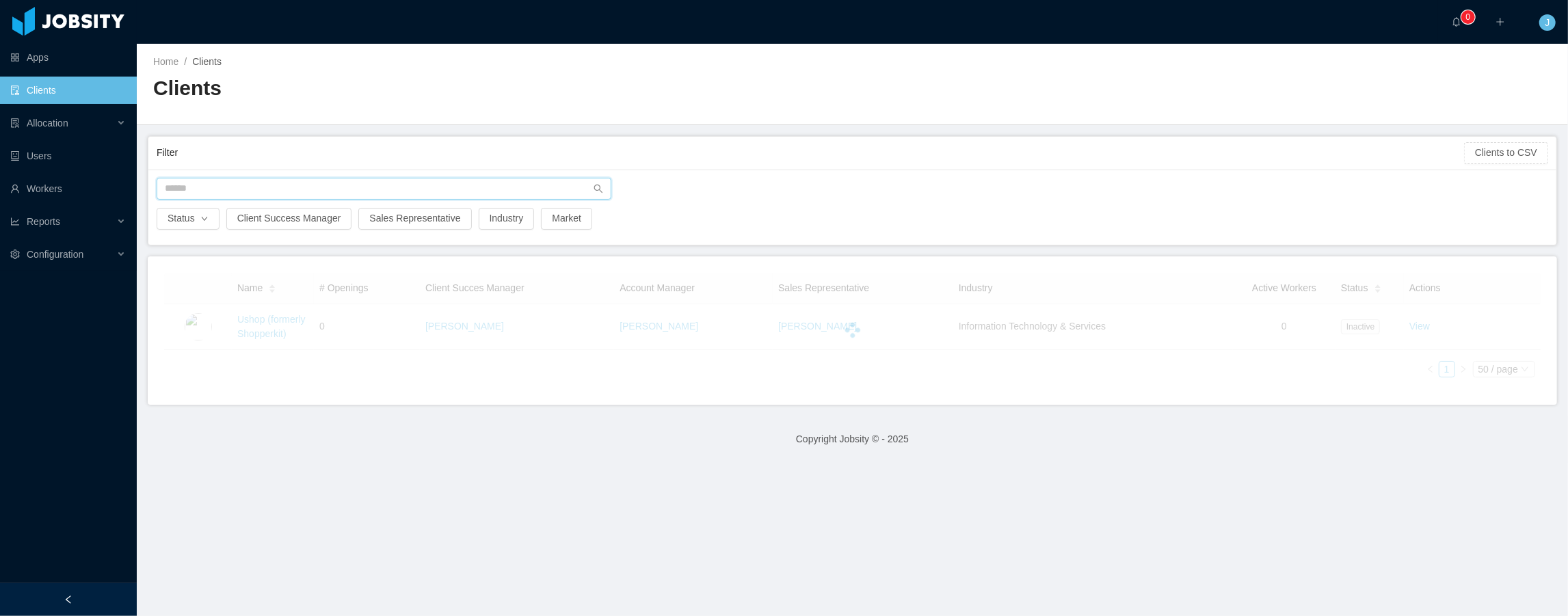
click at [187, 183] on input "text" at bounding box center [384, 189] width 455 height 22
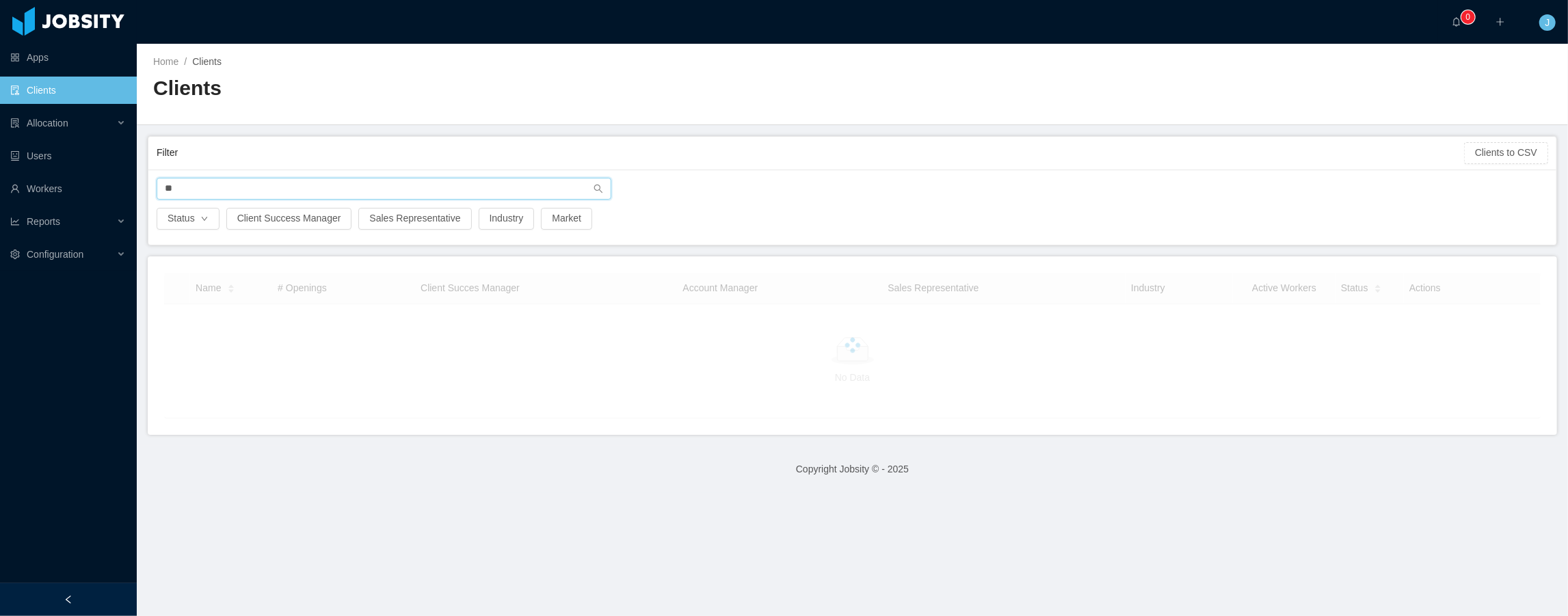
type input "*"
